Goal: Find specific page/section: Find specific page/section

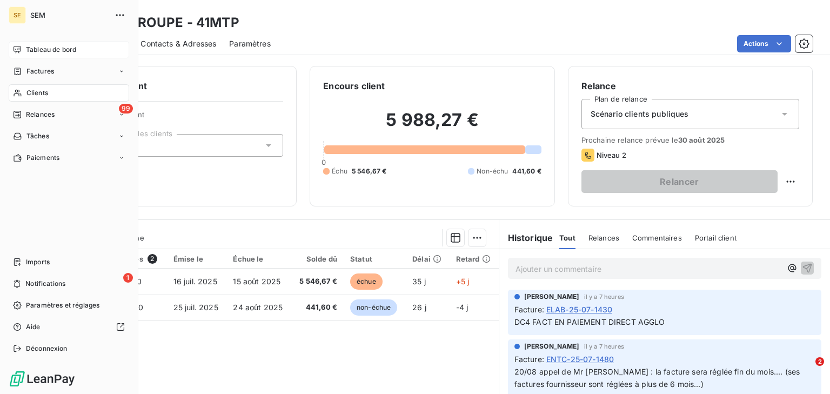
click at [23, 43] on div "Tableau de bord" at bounding box center [69, 49] width 121 height 17
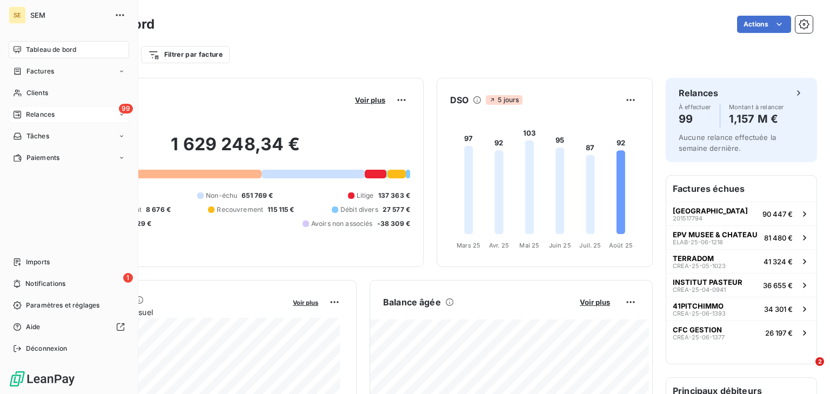
click at [50, 111] on span "Relances" at bounding box center [40, 115] width 29 height 10
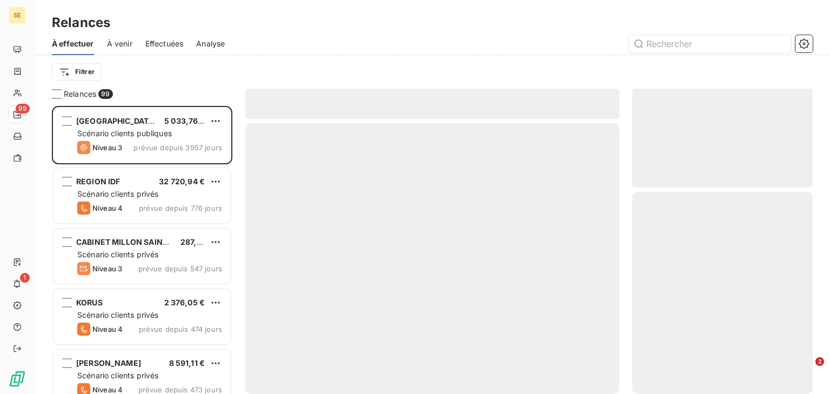
scroll to position [281, 174]
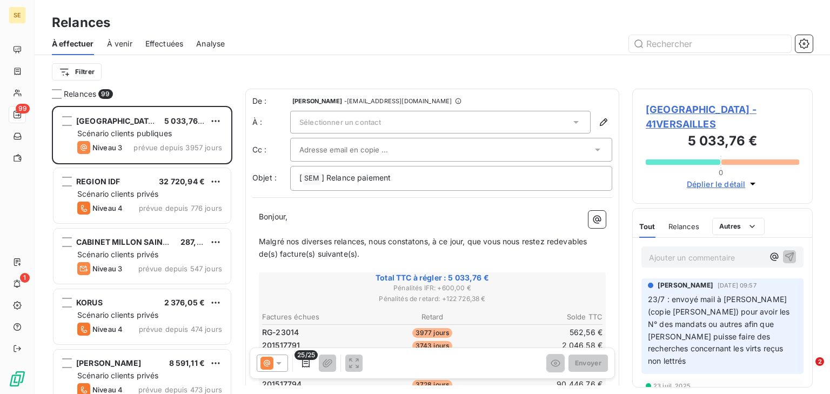
click at [162, 49] on div "Effectuées" at bounding box center [164, 43] width 38 height 23
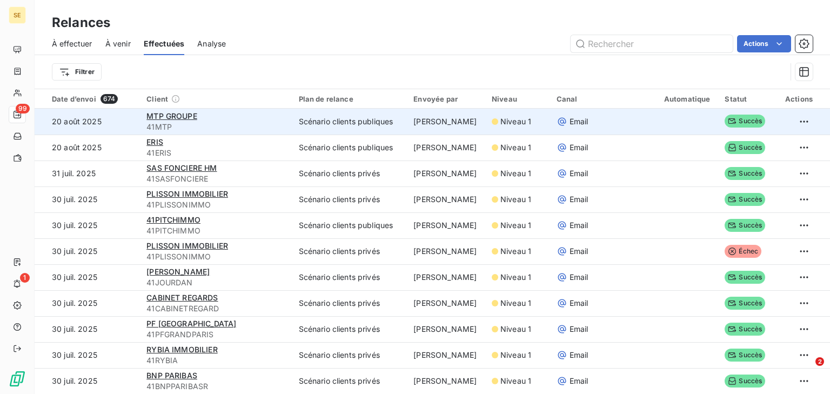
click at [174, 122] on span "41MTP" at bounding box center [215, 127] width 139 height 11
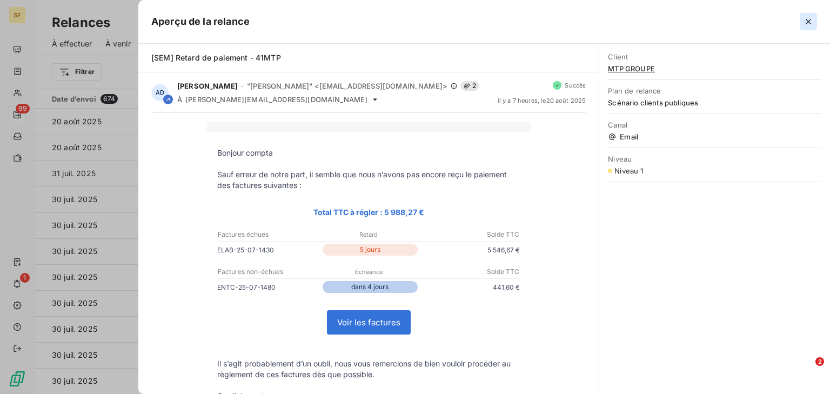
click at [813, 19] on icon "button" at bounding box center [808, 21] width 11 height 11
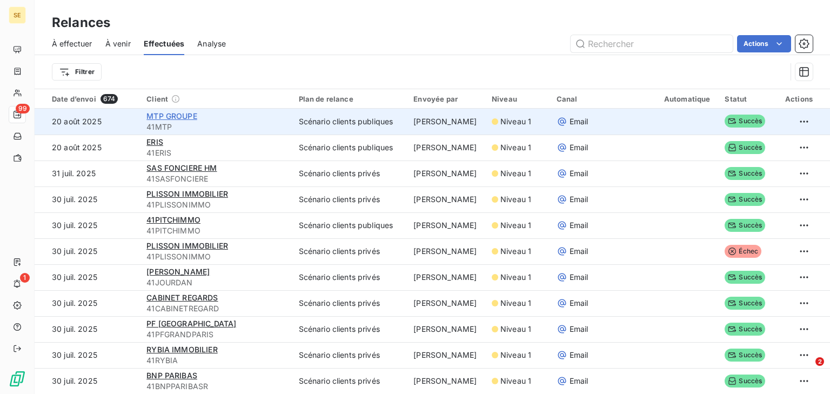
click at [182, 117] on span "MTP GROUPE" at bounding box center [171, 115] width 51 height 9
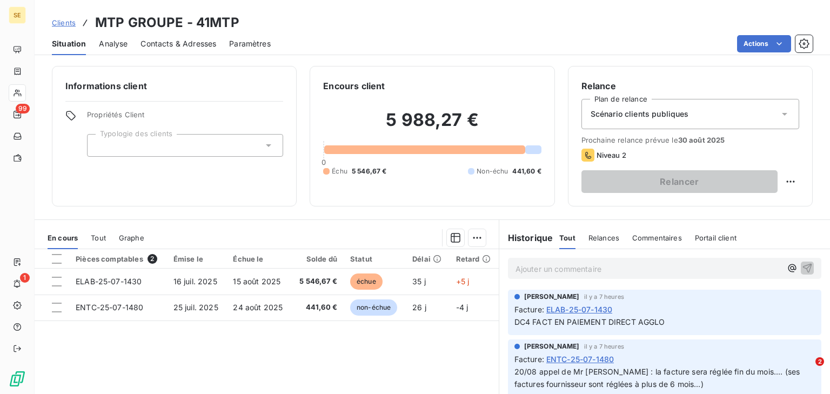
scroll to position [95, 0]
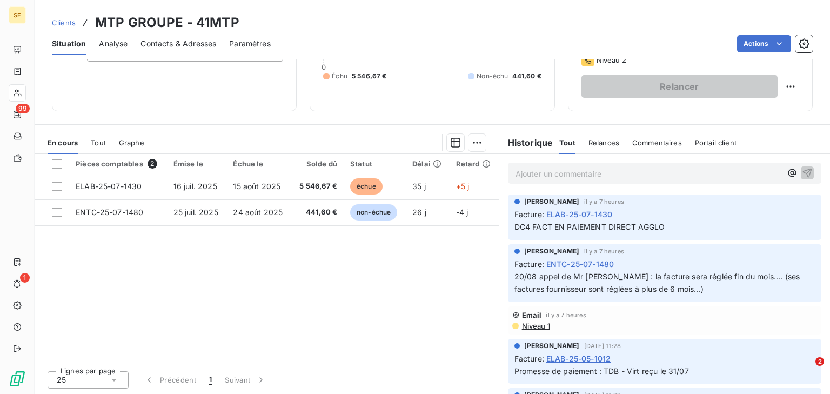
click at [536, 322] on span "Niveau 1" at bounding box center [535, 326] width 29 height 9
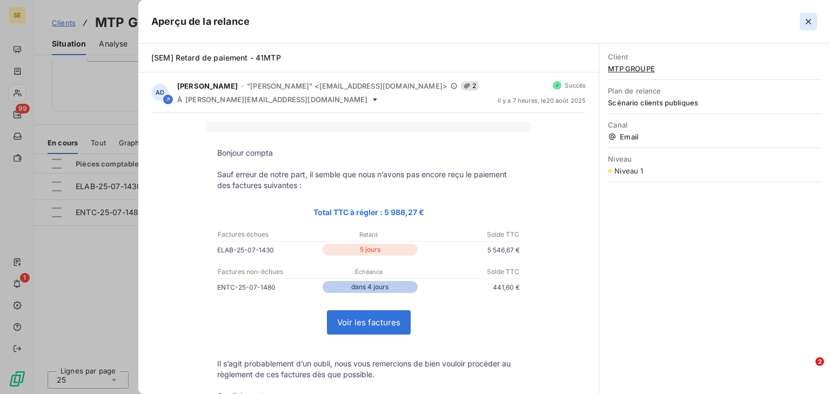
click at [805, 18] on icon "button" at bounding box center [808, 21] width 11 height 11
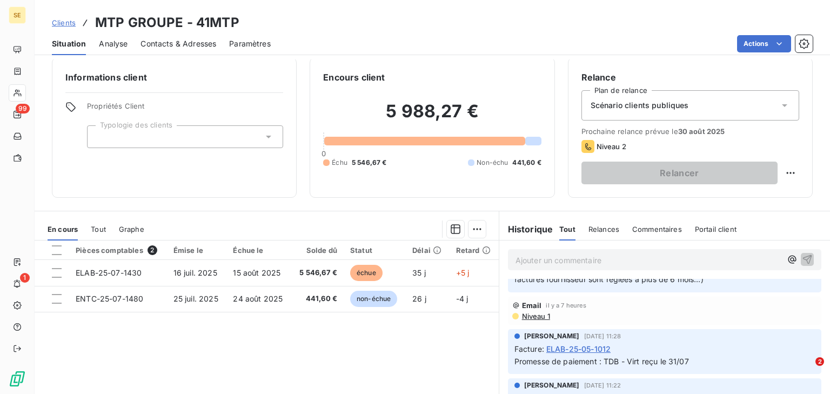
scroll to position [0, 0]
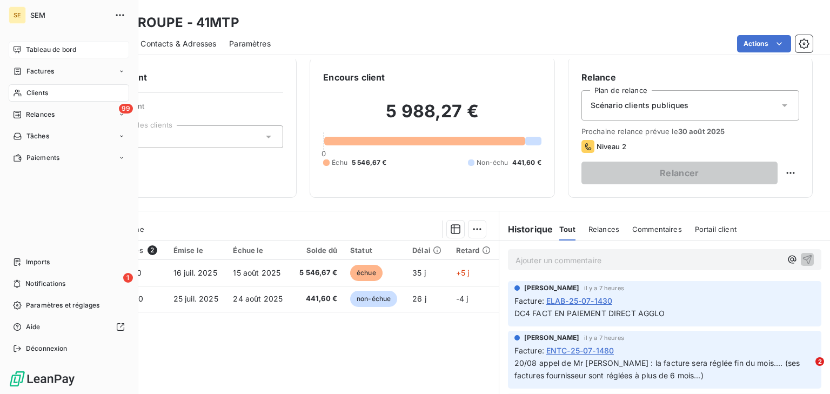
click at [54, 43] on div "Tableau de bord" at bounding box center [69, 49] width 121 height 17
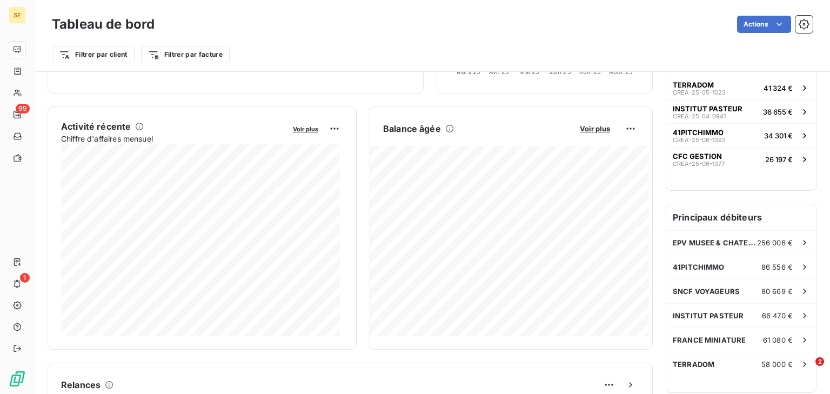
scroll to position [88, 0]
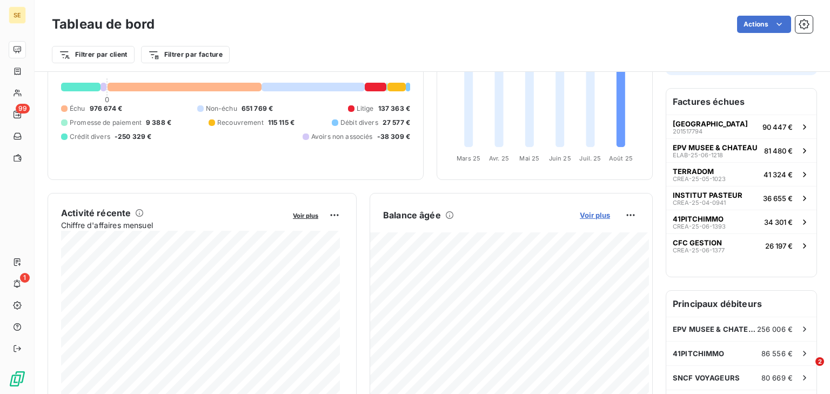
click at [588, 214] on span "Voir plus" at bounding box center [595, 215] width 30 height 9
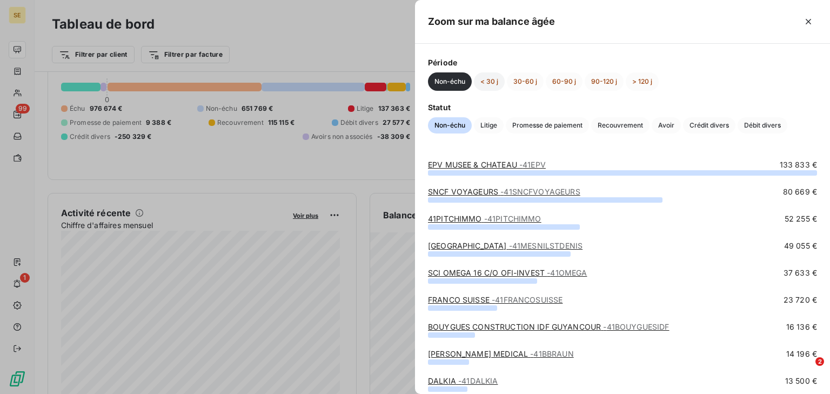
click at [495, 86] on button "< 30 j" at bounding box center [489, 81] width 31 height 18
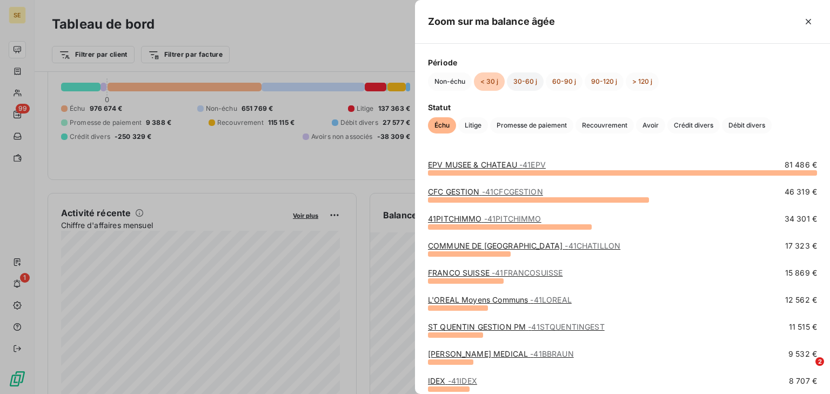
drag, startPoint x: 515, startPoint y: 73, endPoint x: 521, endPoint y: 76, distance: 7.0
click at [516, 73] on button "30-60 j" at bounding box center [525, 81] width 37 height 18
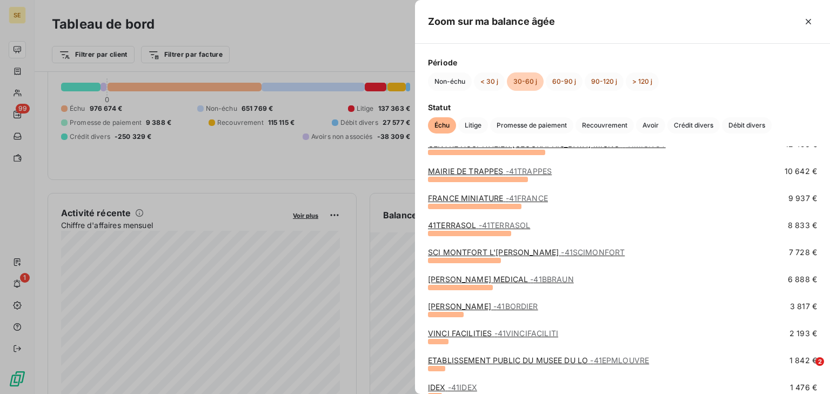
scroll to position [0, 0]
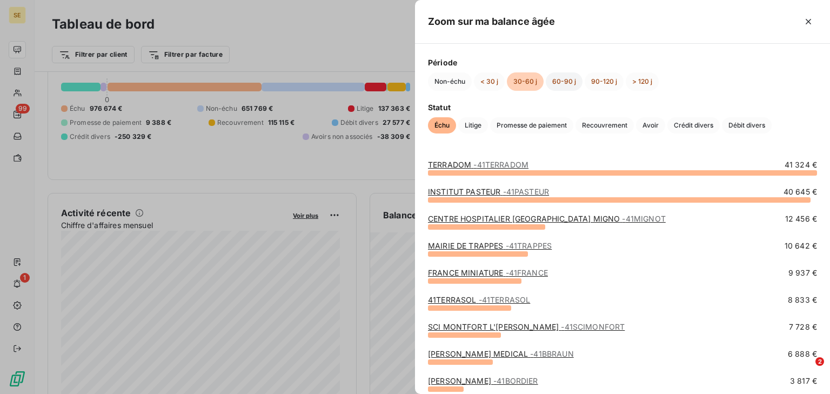
click at [563, 81] on button "60-90 j" at bounding box center [564, 81] width 37 height 18
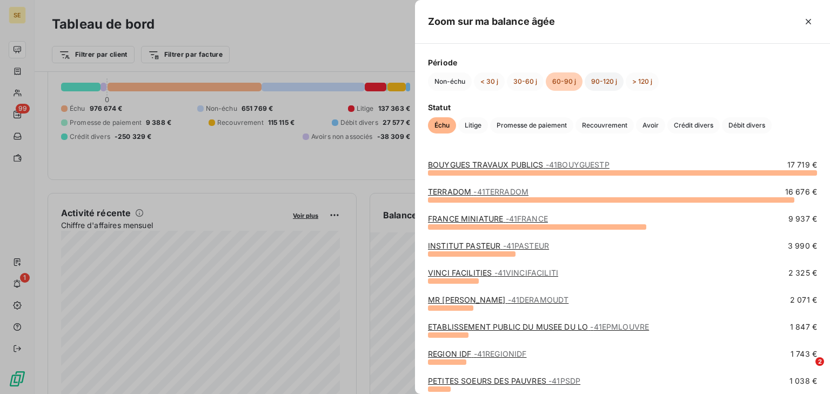
click at [602, 82] on button "90-120 j" at bounding box center [604, 81] width 39 height 18
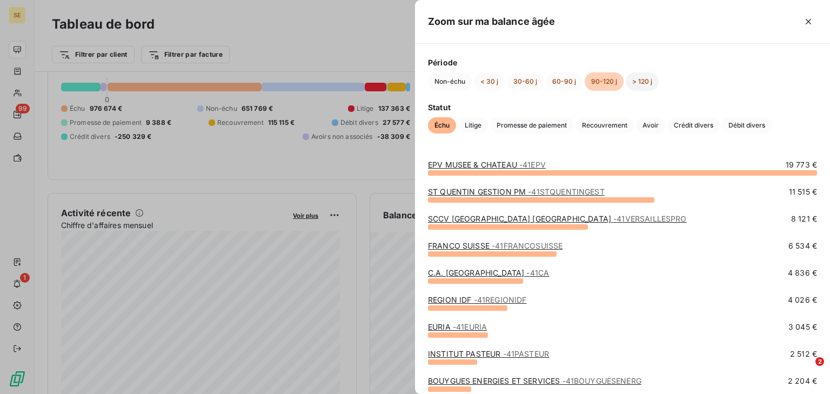
click at [635, 85] on button "> 120 j" at bounding box center [642, 81] width 33 height 18
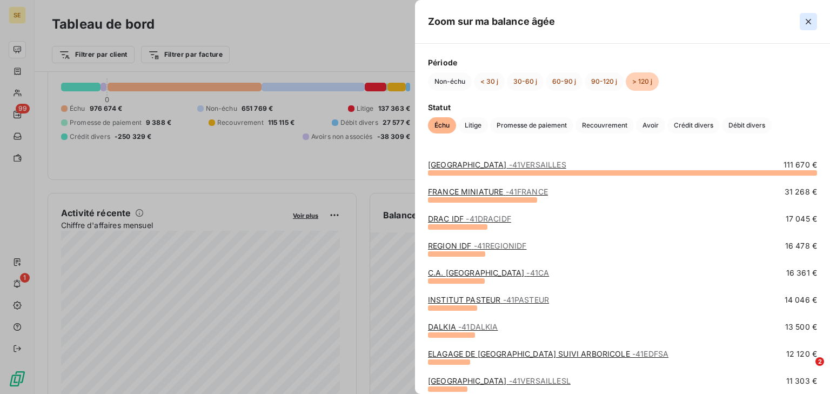
click at [809, 15] on button "button" at bounding box center [808, 21] width 17 height 17
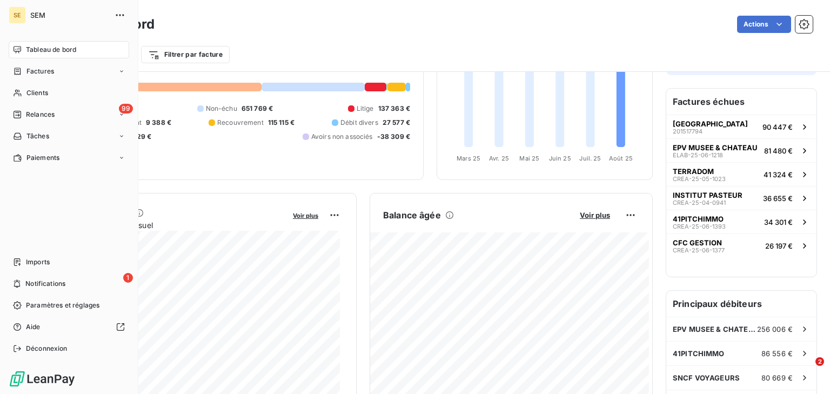
drag, startPoint x: 59, startPoint y: 111, endPoint x: 136, endPoint y: 93, distance: 78.8
click at [59, 111] on div "99 Relances" at bounding box center [69, 114] width 121 height 17
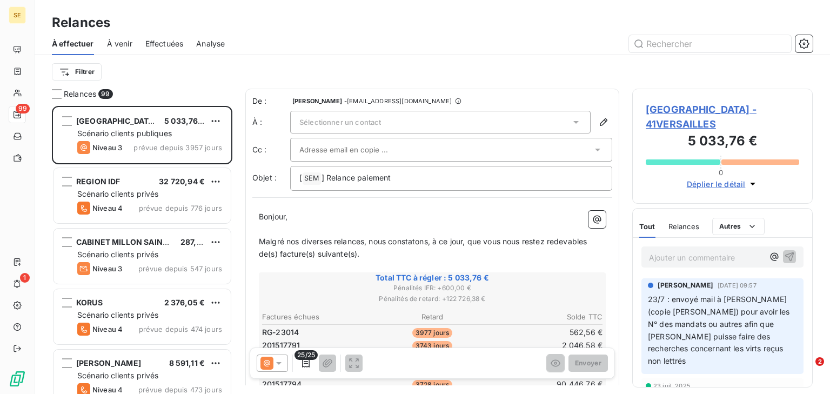
scroll to position [281, 174]
click at [150, 42] on span "Effectuées" at bounding box center [164, 43] width 38 height 11
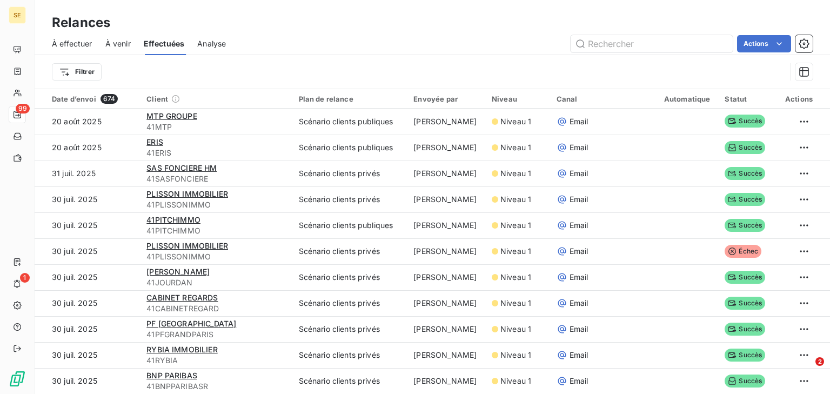
click at [121, 44] on span "À venir" at bounding box center [117, 43] width 25 height 11
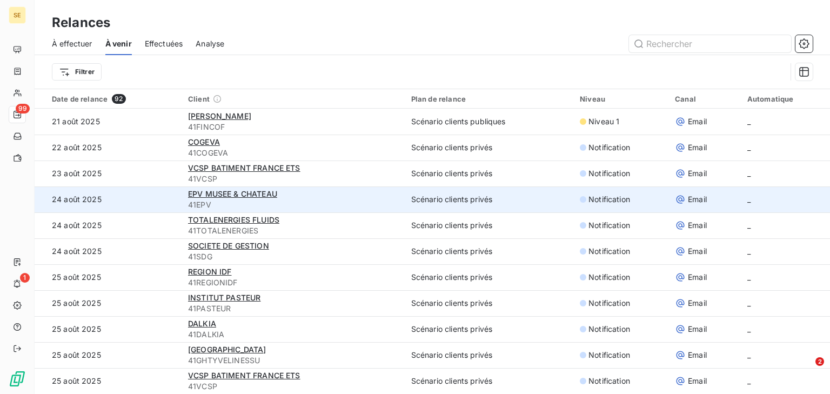
click at [171, 205] on td "24 août 2025" at bounding box center [108, 199] width 147 height 26
click at [190, 193] on span "EPV MUSEE & CHATEAU" at bounding box center [232, 193] width 89 height 9
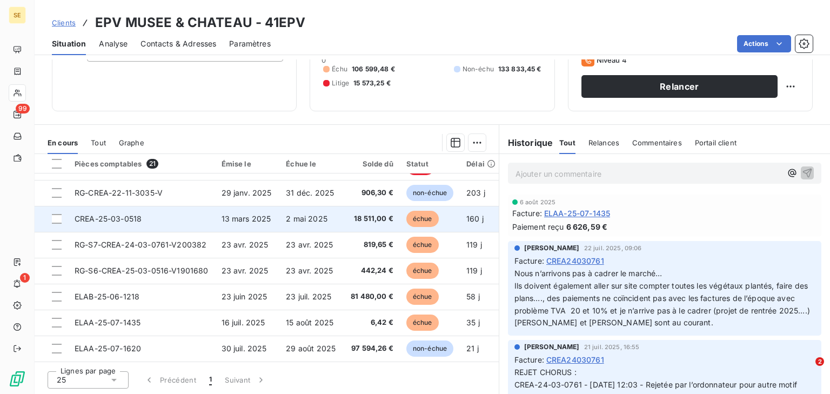
scroll to position [346, 0]
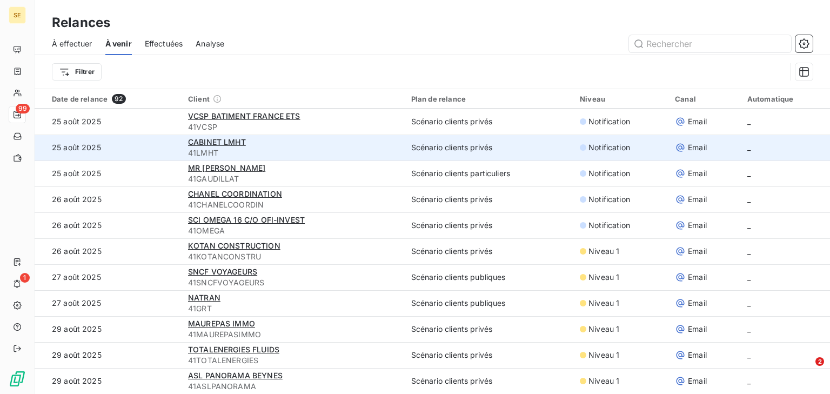
scroll to position [303, 0]
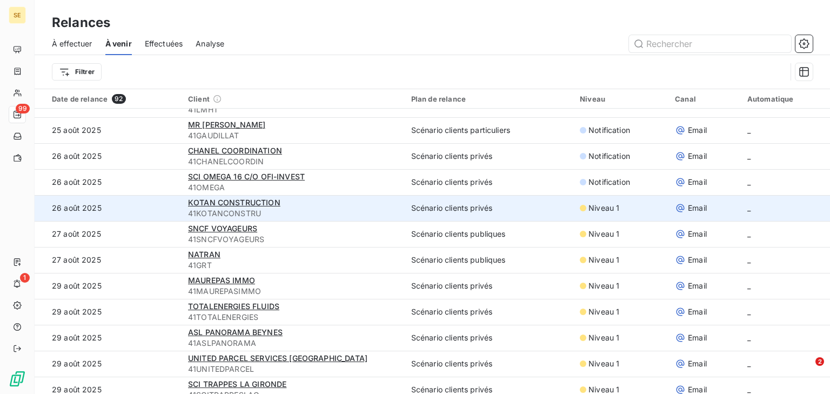
click at [182, 209] on td "KOTAN CONSTRUCTION 41KOTANCONSTRU" at bounding box center [293, 208] width 223 height 26
click at [200, 203] on span "KOTAN CONSTRUCTION" at bounding box center [234, 202] width 92 height 9
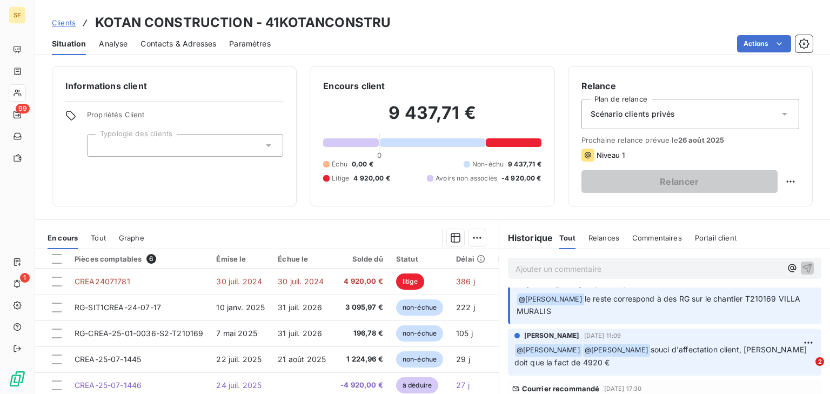
click at [695, 235] on span "Portail client" at bounding box center [716, 238] width 42 height 9
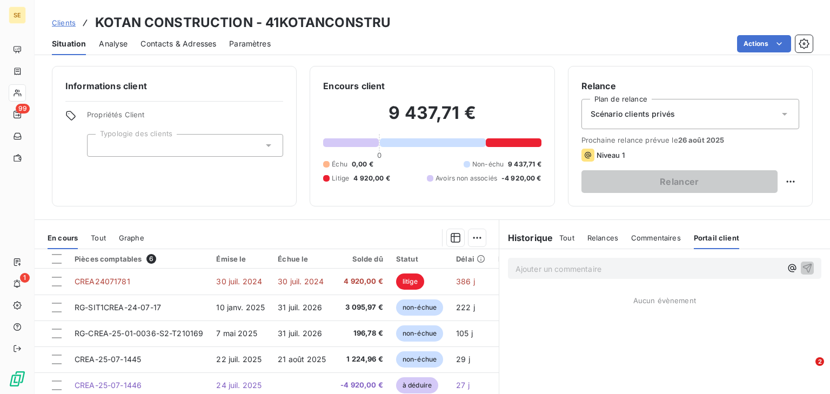
click at [559, 234] on span "Tout" at bounding box center [566, 238] width 15 height 9
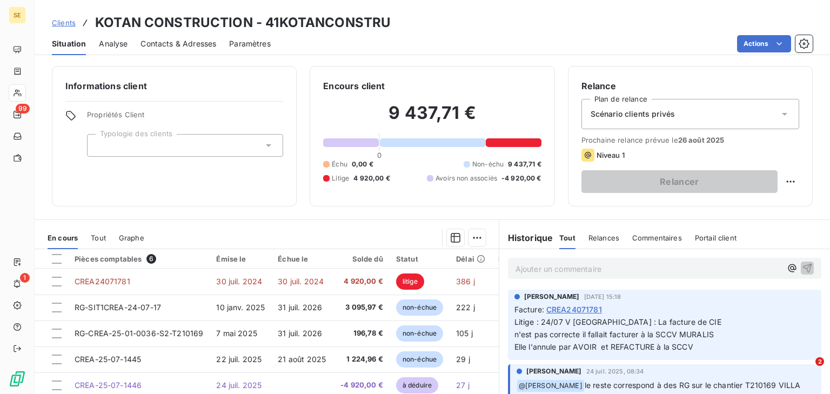
click at [207, 44] on span "Contacts & Adresses" at bounding box center [179, 43] width 76 height 11
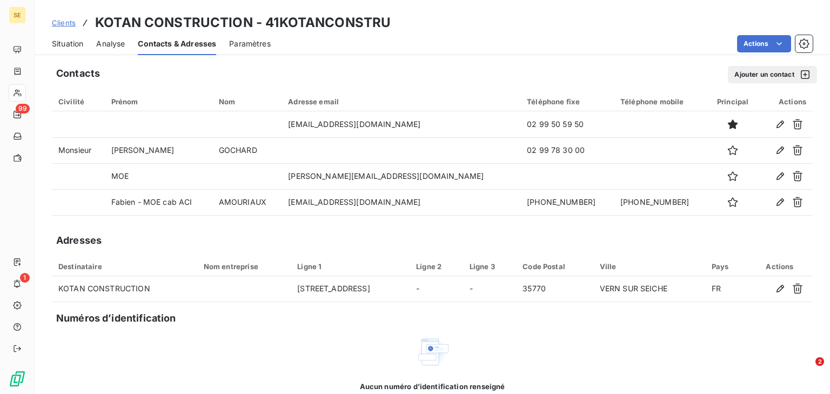
click at [71, 41] on span "Situation" at bounding box center [67, 43] width 31 height 11
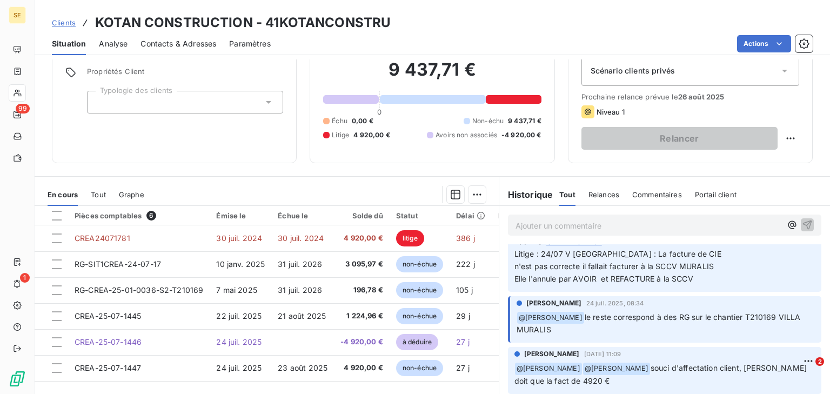
scroll to position [86, 0]
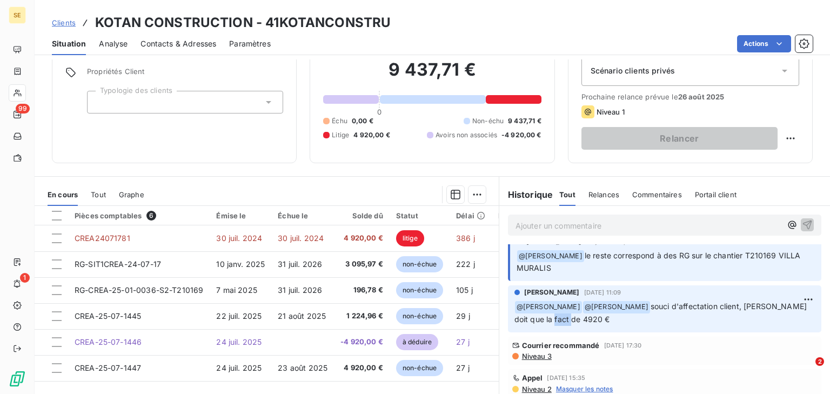
drag, startPoint x: 556, startPoint y: 322, endPoint x: 534, endPoint y: 321, distance: 22.2
click at [534, 321] on span "souci d'affectation client, [PERSON_NAME] doit que la fact de 4920 €" at bounding box center [662, 313] width 295 height 22
click at [549, 322] on span "souci d'affectation client, [PERSON_NAME] doit que la fact de 4920 €" at bounding box center [662, 313] width 295 height 22
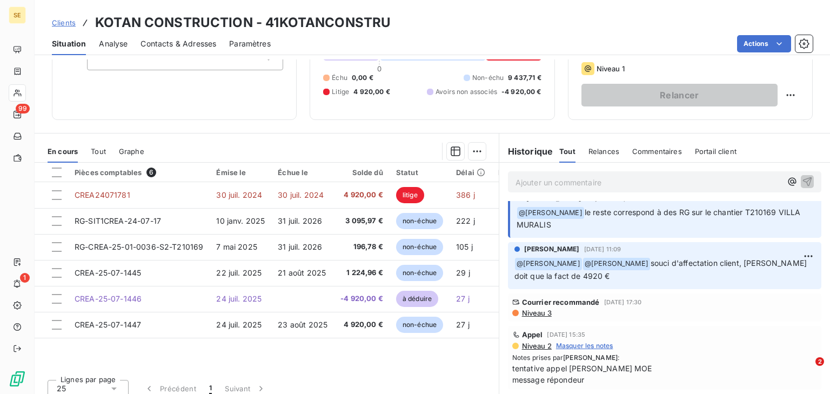
scroll to position [0, 0]
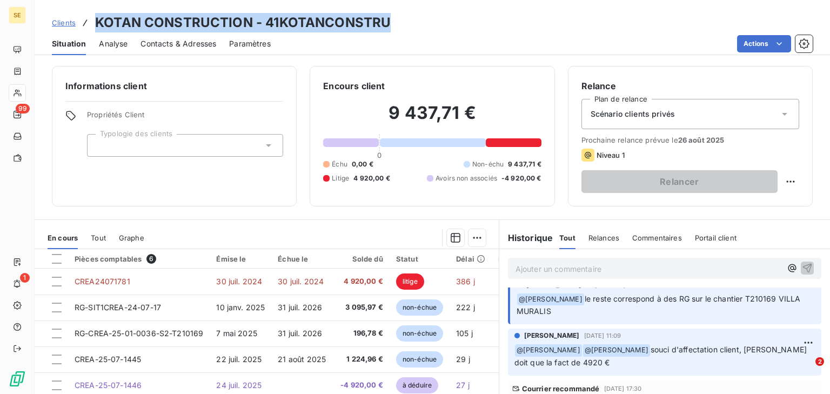
drag, startPoint x: 86, startPoint y: 22, endPoint x: 483, endPoint y: 28, distance: 397.4
click at [483, 28] on div "Clients KOTAN CONSTRUCTION - 41KOTANCONSTRU" at bounding box center [433, 22] width 796 height 19
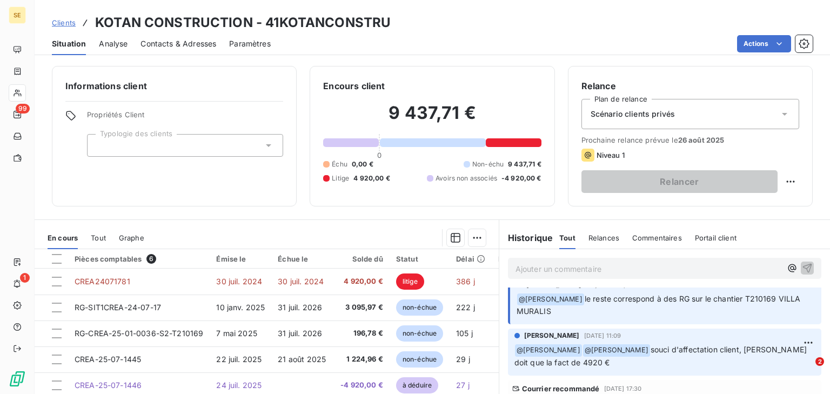
drag, startPoint x: 421, startPoint y: 35, endPoint x: 298, endPoint y: 36, distance: 122.2
click at [416, 31] on div "Clients KOTAN CONSTRUCTION - 41KOTANCONSTRU Situation Analyse Contacts & Adress…" at bounding box center [433, 27] width 796 height 55
click at [77, 1] on div "Clients KOTAN CONSTRUCTION - 41KOTANCONSTRU Situation Analyse Contacts & Adress…" at bounding box center [433, 27] width 796 height 55
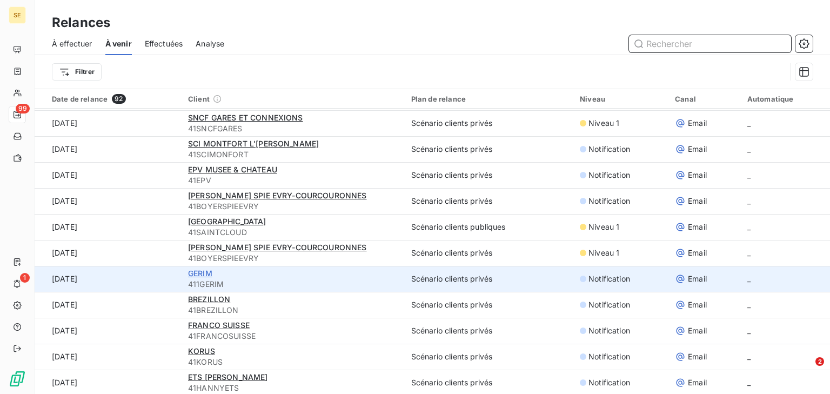
scroll to position [1816, 0]
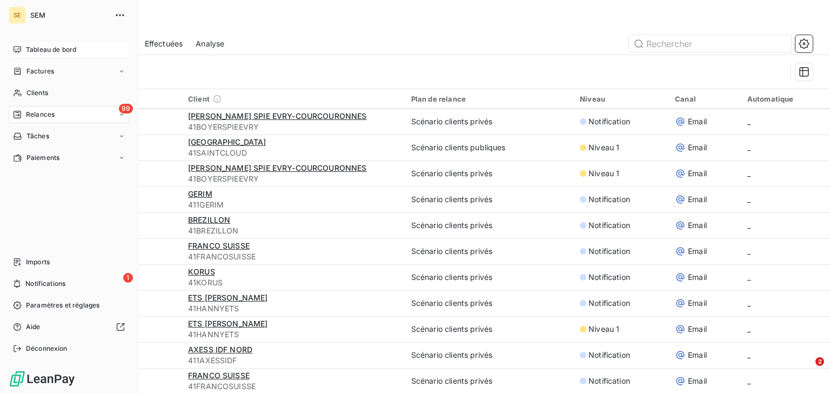
drag, startPoint x: 25, startPoint y: 55, endPoint x: 25, endPoint y: 48, distance: 7.6
click at [26, 48] on span "Tableau de bord" at bounding box center [51, 50] width 50 height 10
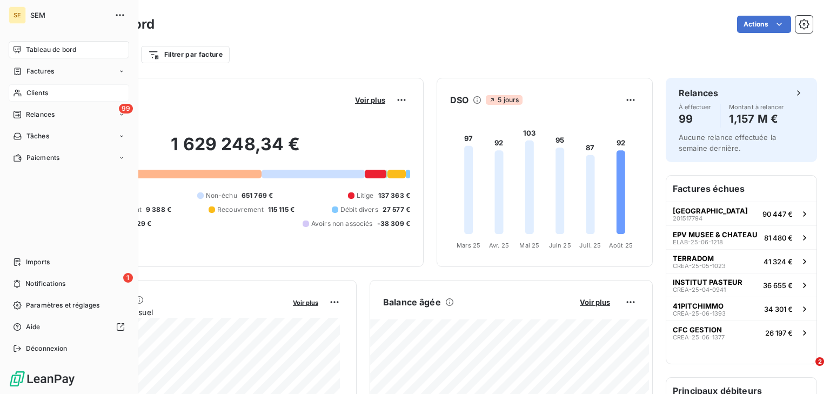
click at [45, 89] on span "Clients" at bounding box center [37, 93] width 22 height 10
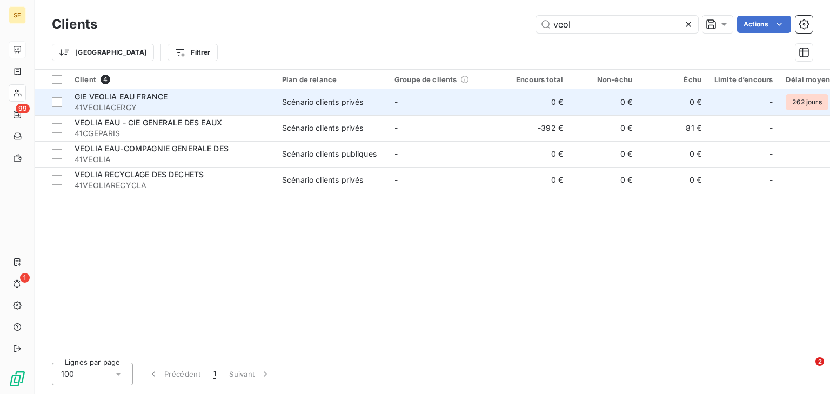
type input "veol"
click at [278, 99] on td "Scénario clients privés" at bounding box center [332, 102] width 112 height 26
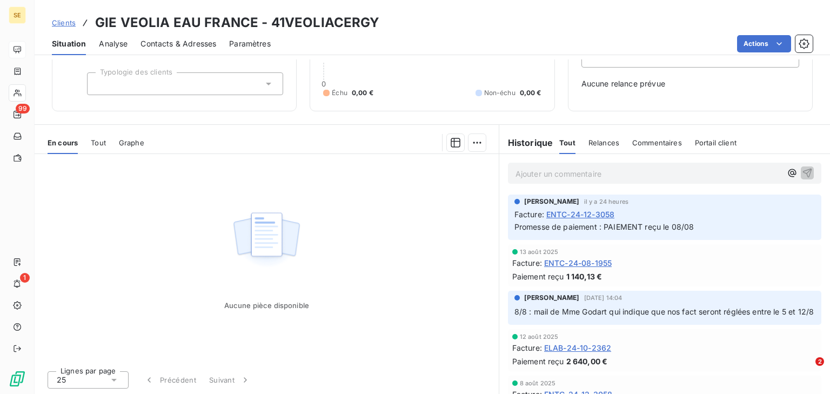
scroll to position [18, 0]
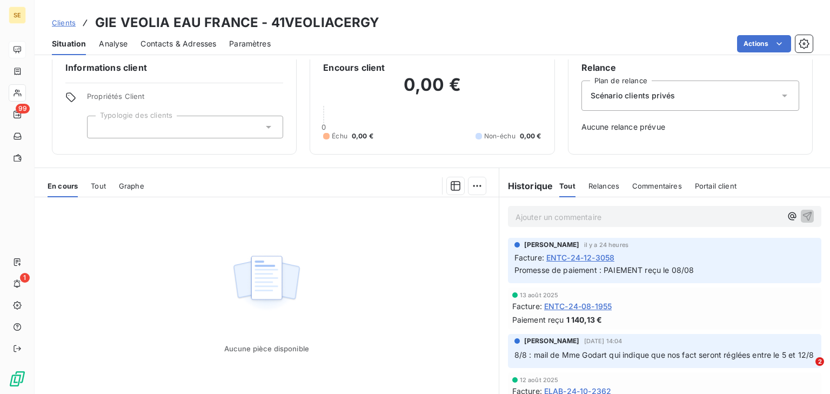
click at [100, 189] on span "Tout" at bounding box center [98, 186] width 15 height 9
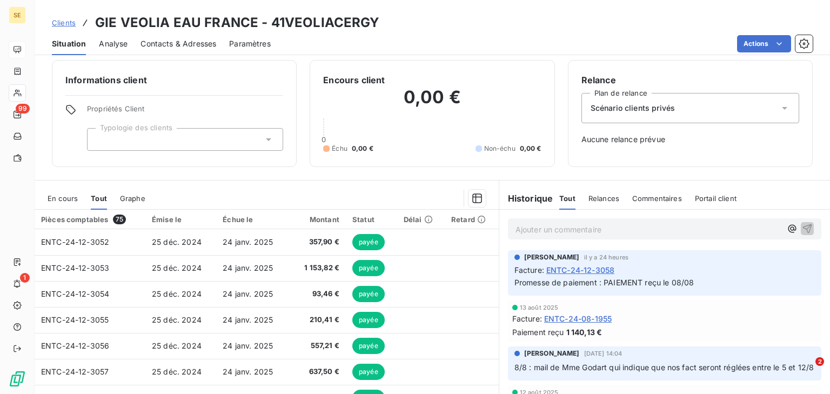
scroll to position [0, 0]
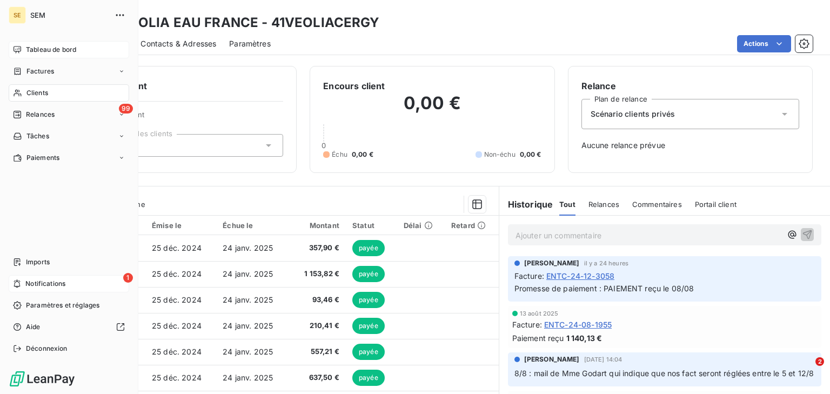
click at [24, 275] on div "1 Notifications" at bounding box center [69, 283] width 121 height 17
click at [16, 45] on icon at bounding box center [17, 49] width 9 height 9
